Goal: Task Accomplishment & Management: Use online tool/utility

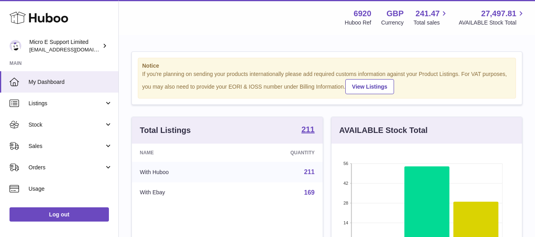
scroll to position [124, 190]
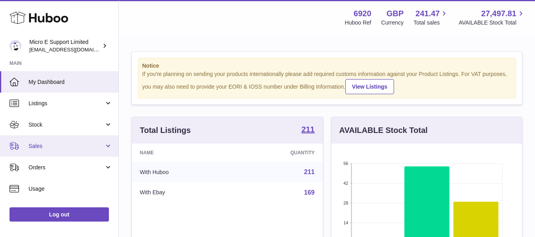
click at [104, 143] on link "Sales" at bounding box center [59, 145] width 118 height 21
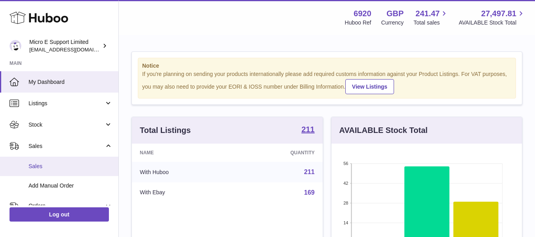
click at [46, 164] on span "Sales" at bounding box center [71, 167] width 84 height 8
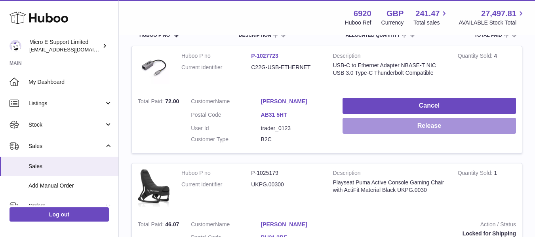
scroll to position [141, 0]
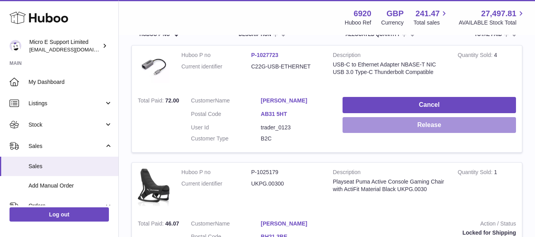
click at [413, 129] on button "Release" at bounding box center [428, 125] width 173 height 16
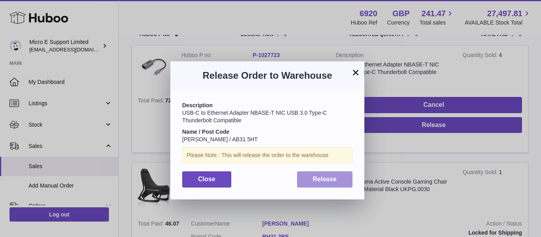
click at [333, 176] on span "Release" at bounding box center [325, 179] width 24 height 7
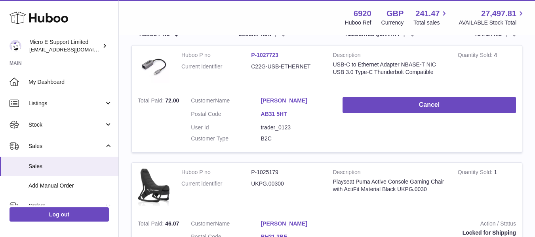
scroll to position [0, 0]
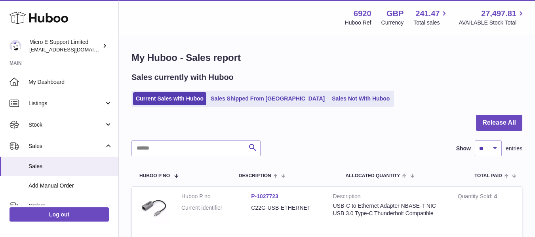
click at [437, 94] on div "Current Sales with Huboo Sales Shipped From Huboo Sales Not With Huboo" at bounding box center [326, 99] width 391 height 16
click at [407, 99] on div "Current Sales with Huboo Sales Shipped From Huboo Sales Not With Huboo" at bounding box center [326, 99] width 391 height 16
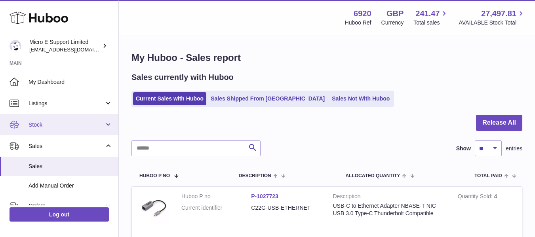
click at [56, 129] on link "Stock" at bounding box center [59, 124] width 118 height 21
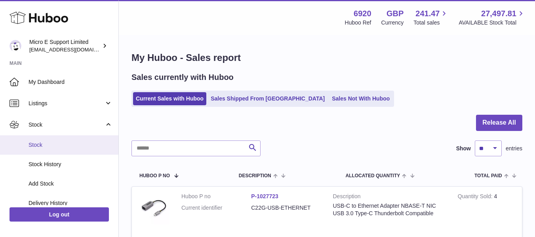
click at [39, 145] on span "Stock" at bounding box center [71, 145] width 84 height 8
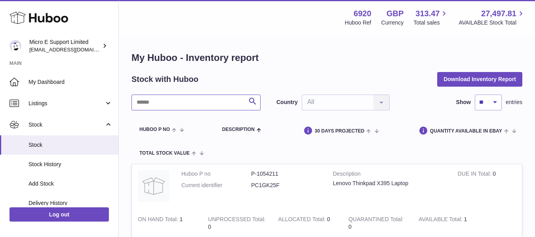
click at [212, 103] on input "text" at bounding box center [195, 103] width 129 height 16
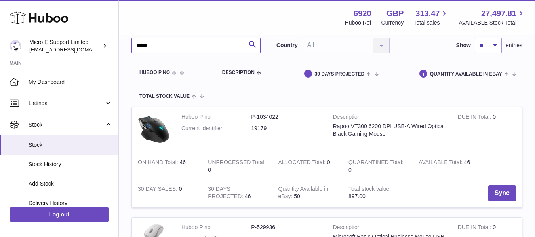
scroll to position [56, 0]
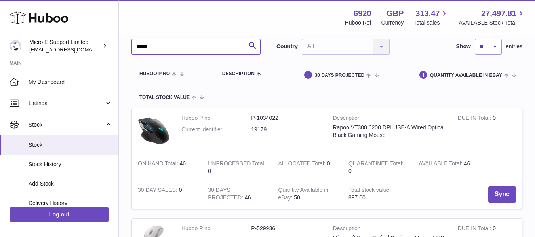
click at [191, 49] on input "*****" at bounding box center [195, 47] width 129 height 16
type input "*"
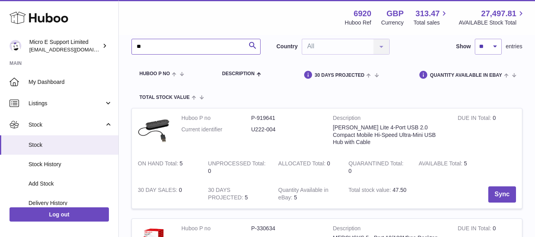
type input "*"
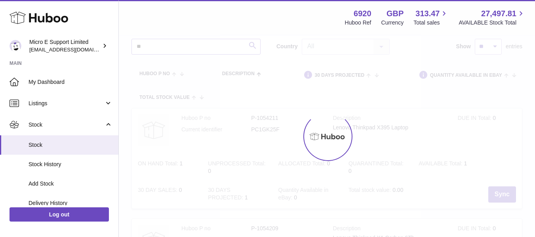
type input "*"
type input "**********"
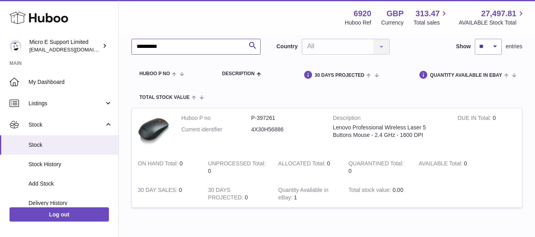
click at [210, 48] on input "**********" at bounding box center [195, 47] width 129 height 16
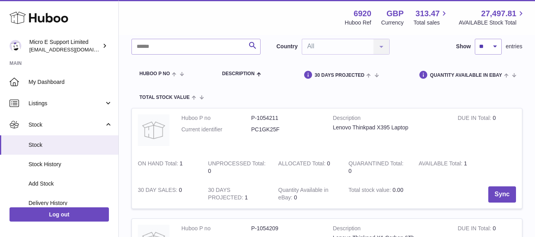
click at [251, 18] on div "Menu Huboo 6920 Huboo Ref GBP Currency 313.47 Total sales 27,497.81 AVAILABLE S…" at bounding box center [326, 17] width 397 height 18
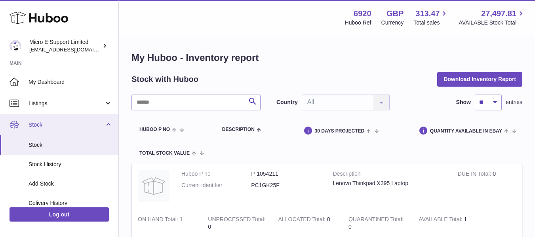
click at [107, 126] on link "Stock" at bounding box center [59, 124] width 118 height 21
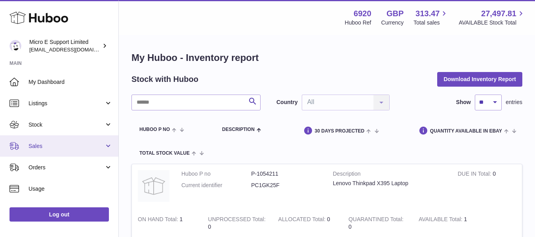
click at [78, 143] on span "Sales" at bounding box center [67, 147] width 76 height 8
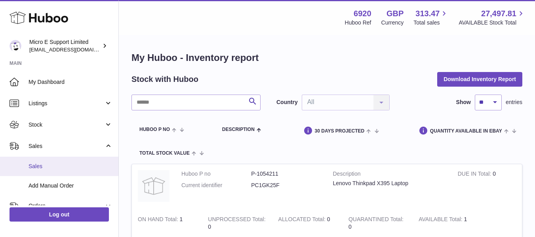
click at [45, 166] on span "Sales" at bounding box center [71, 167] width 84 height 8
